Goal: Information Seeking & Learning: Learn about a topic

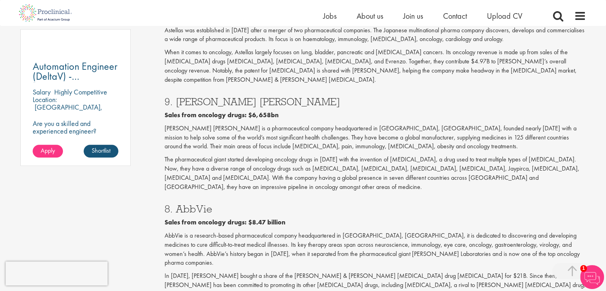
scroll to position [589, 0]
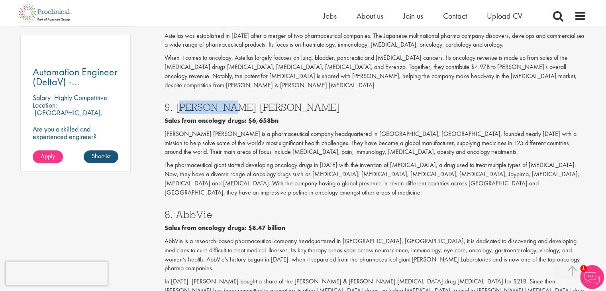
drag, startPoint x: 210, startPoint y: 86, endPoint x: 177, endPoint y: 88, distance: 33.6
click at [177, 102] on h3 "9. [PERSON_NAME] [PERSON_NAME]" at bounding box center [376, 107] width 422 height 10
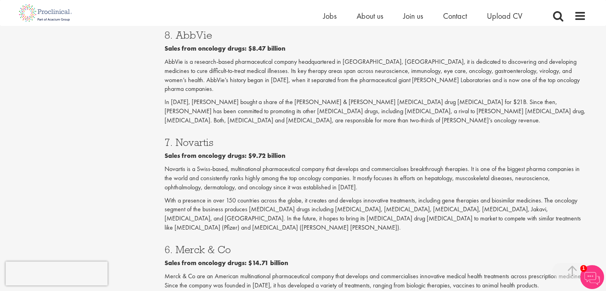
scroll to position [772, 0]
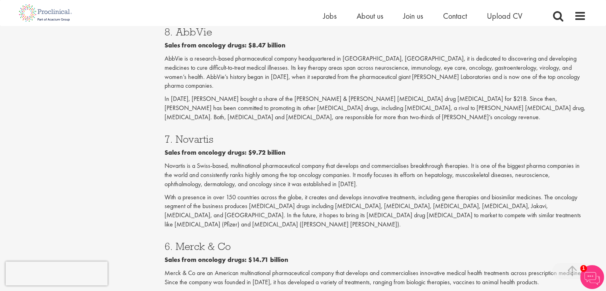
click at [213, 134] on h3 "7. Novartis" at bounding box center [376, 139] width 422 height 10
drag, startPoint x: 219, startPoint y: 105, endPoint x: 178, endPoint y: 104, distance: 40.3
click at [178, 134] on h3 "7. Novartis" at bounding box center [376, 139] width 422 height 10
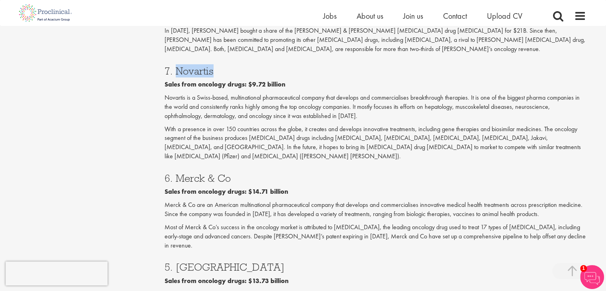
drag, startPoint x: 236, startPoint y: 129, endPoint x: 177, endPoint y: 128, distance: 59.0
click at [177, 173] on h3 "6. Merck & Co" at bounding box center [376, 178] width 422 height 10
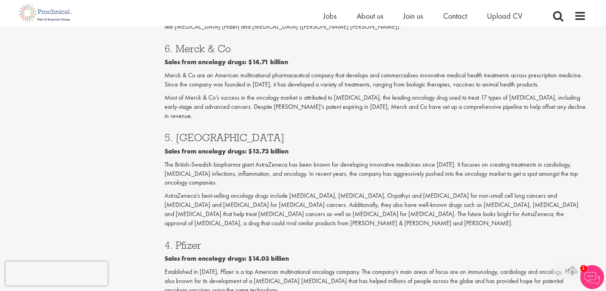
scroll to position [970, 0]
drag, startPoint x: 233, startPoint y: 84, endPoint x: 176, endPoint y: 80, distance: 57.2
click at [176, 132] on h3 "5. [GEOGRAPHIC_DATA]" at bounding box center [376, 137] width 422 height 10
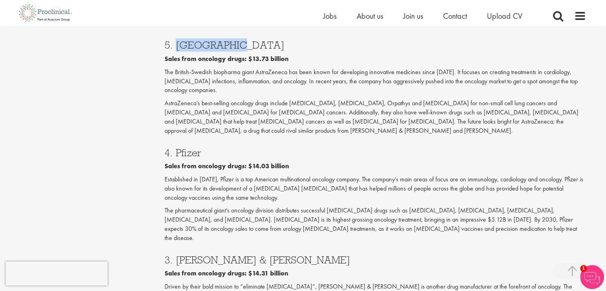
scroll to position [1063, 0]
drag, startPoint x: 202, startPoint y: 90, endPoint x: 177, endPoint y: 84, distance: 25.3
click at [177, 147] on h3 "4. Pfizer" at bounding box center [376, 152] width 422 height 10
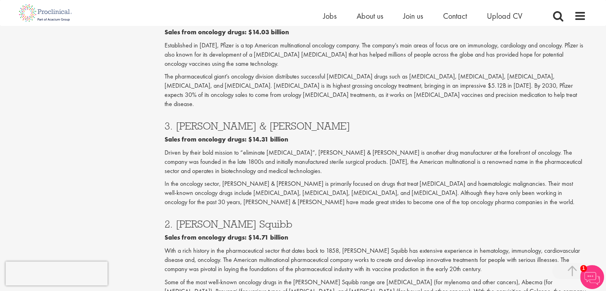
scroll to position [1209, 0]
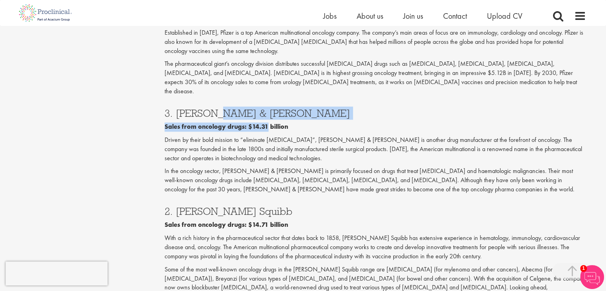
drag, startPoint x: 265, startPoint y: 47, endPoint x: 217, endPoint y: 39, distance: 48.5
click at [217, 100] on div "3. [PERSON_NAME] & [PERSON_NAME] Sales from oncology drugs: $14.31 billion Driv…" at bounding box center [376, 149] width 434 height 98
click at [217, 108] on h3 "3. [PERSON_NAME] & [PERSON_NAME]" at bounding box center [376, 113] width 422 height 10
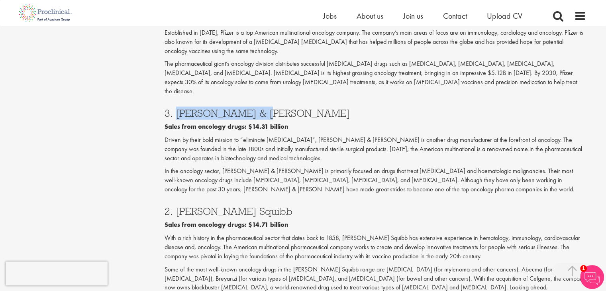
drag, startPoint x: 257, startPoint y: 40, endPoint x: 176, endPoint y: 41, distance: 81.3
click at [176, 108] on h3 "3. [PERSON_NAME] & [PERSON_NAME]" at bounding box center [376, 113] width 422 height 10
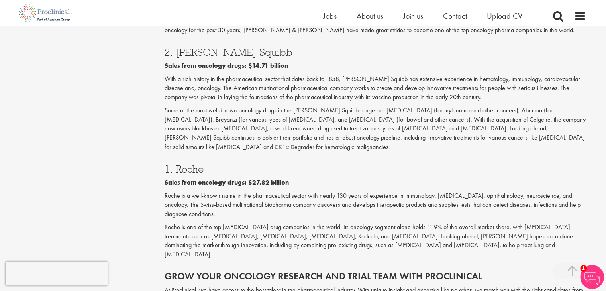
scroll to position [1368, 0]
drag, startPoint x: 295, startPoint y: 61, endPoint x: 222, endPoint y: 71, distance: 74.5
click at [222, 71] on div "2. [PERSON_NAME] Squibb Sales from oncology drugs: $14.71 billion With a rich h…" at bounding box center [376, 97] width 434 height 116
drag, startPoint x: 207, startPoint y: 88, endPoint x: 174, endPoint y: 88, distance: 33.5
click at [174, 163] on h3 "1. Roche" at bounding box center [376, 168] width 422 height 10
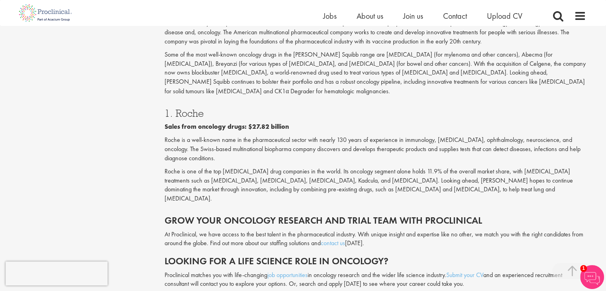
scroll to position [1424, 0]
